Goal: Book appointment/travel/reservation

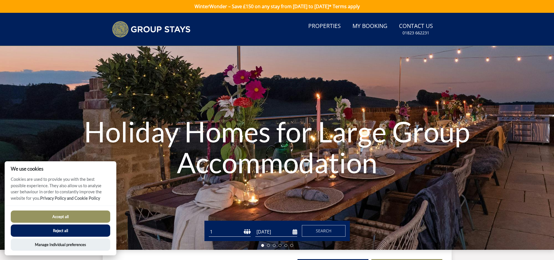
click at [256, 230] on input "[DATE]" at bounding box center [276, 232] width 42 height 10
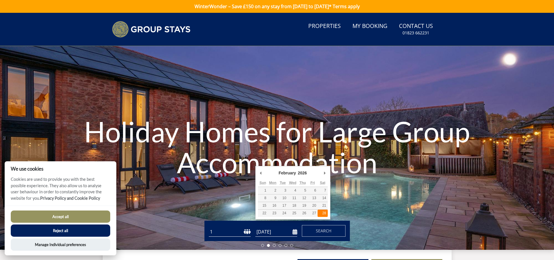
type input "[DATE]"
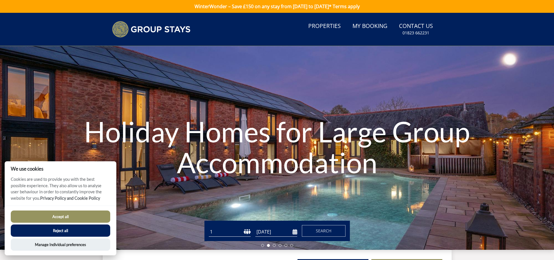
click at [234, 232] on select "1 2 3 4 5 6 7 8 9 10 11 12 13 14 15 16 17 18 19 20 21 22 23 24 25 26 27 28 29 3…" at bounding box center [230, 232] width 42 height 10
select select "9"
click at [209, 227] on select "1 2 3 4 5 6 7 8 9 10 11 12 13 14 15 16 17 18 19 20 21 22 23 24 25 26 27 28 29 3…" at bounding box center [230, 232] width 42 height 10
click at [330, 228] on span "Search" at bounding box center [324, 231] width 16 height 6
click at [96, 217] on button "Accept all" at bounding box center [60, 216] width 99 height 12
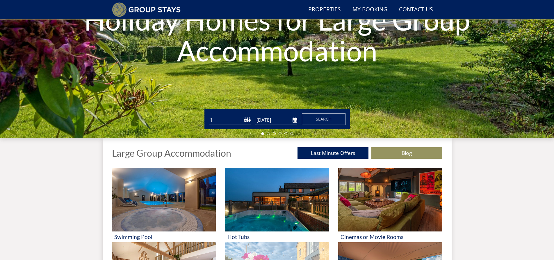
scroll to position [132, 0]
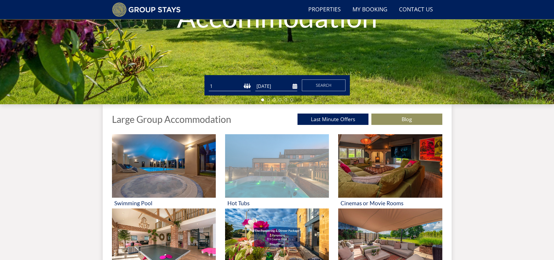
click at [304, 186] on img at bounding box center [277, 165] width 104 height 63
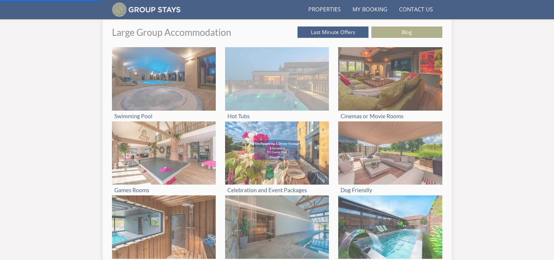
scroll to position [219, 0]
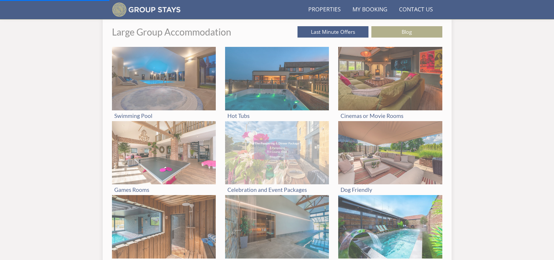
click at [277, 157] on img at bounding box center [277, 152] width 104 height 63
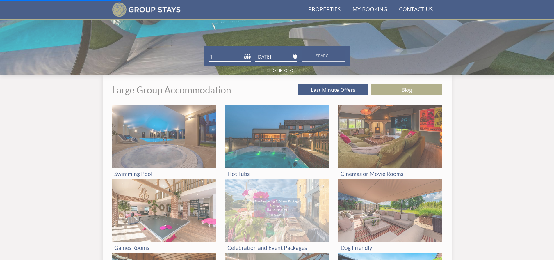
scroll to position [161, 0]
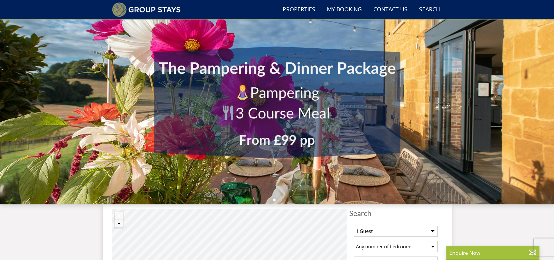
scroll to position [170, 0]
